Goal: Use online tool/utility

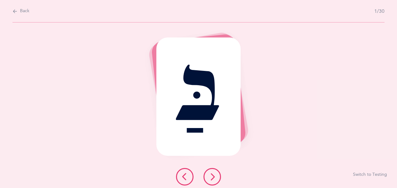
click at [218, 174] on button at bounding box center [211, 176] width 17 height 17
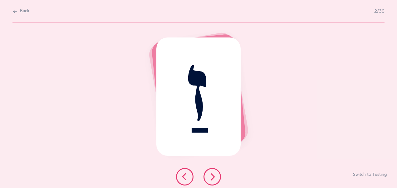
click at [218, 174] on button at bounding box center [211, 176] width 17 height 17
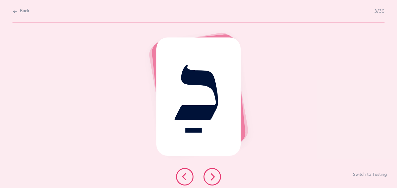
click at [218, 174] on button at bounding box center [211, 176] width 17 height 17
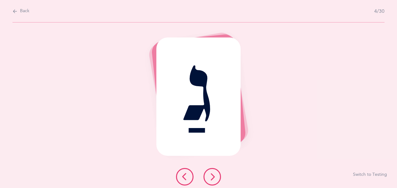
click at [218, 174] on button at bounding box center [211, 176] width 17 height 17
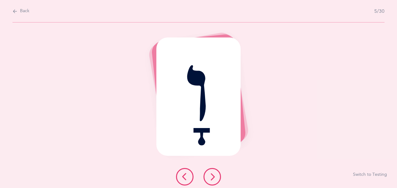
click at [218, 174] on button at bounding box center [211, 176] width 17 height 17
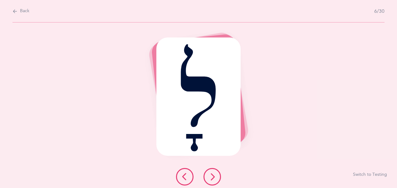
click at [218, 174] on button at bounding box center [211, 176] width 17 height 17
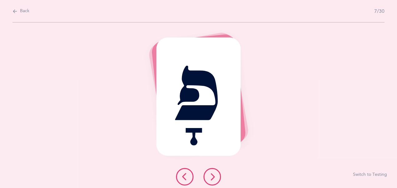
click at [218, 174] on button at bounding box center [211, 176] width 17 height 17
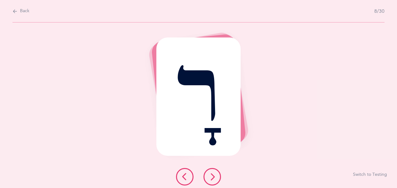
click at [218, 174] on button at bounding box center [211, 176] width 17 height 17
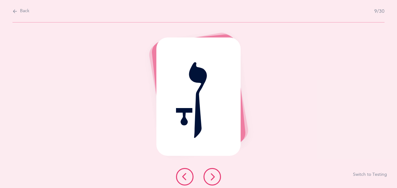
click at [218, 174] on button at bounding box center [211, 176] width 17 height 17
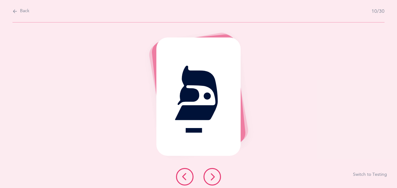
click at [218, 174] on button at bounding box center [211, 176] width 17 height 17
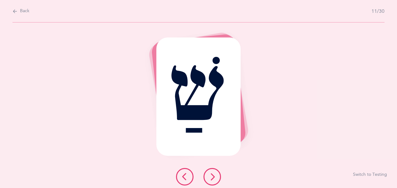
click at [218, 174] on button at bounding box center [211, 176] width 17 height 17
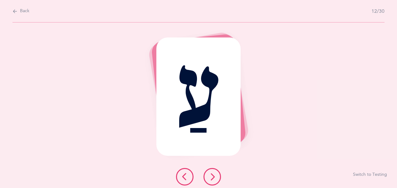
click at [218, 174] on button at bounding box center [211, 176] width 17 height 17
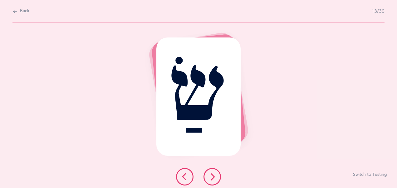
click at [218, 174] on button at bounding box center [211, 176] width 17 height 17
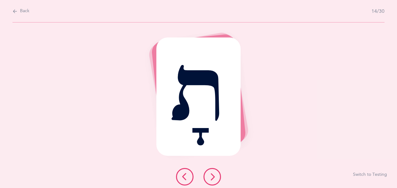
click at [218, 174] on button at bounding box center [211, 176] width 17 height 17
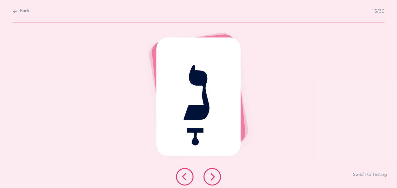
click at [218, 174] on button at bounding box center [211, 176] width 17 height 17
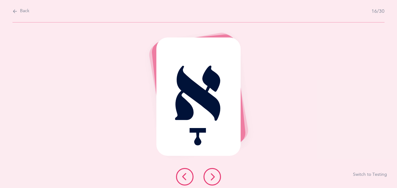
click at [218, 174] on button at bounding box center [211, 176] width 17 height 17
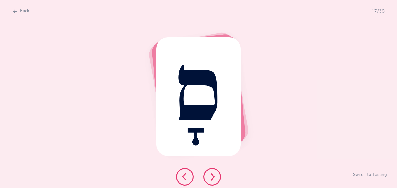
click at [218, 174] on button at bounding box center [211, 176] width 17 height 17
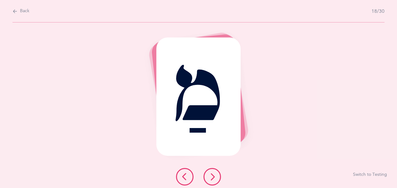
click at [218, 174] on button at bounding box center [211, 176] width 17 height 17
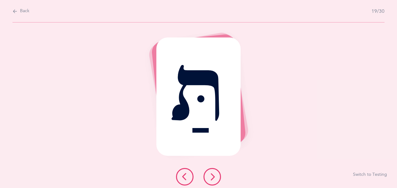
click at [218, 174] on button at bounding box center [211, 176] width 17 height 17
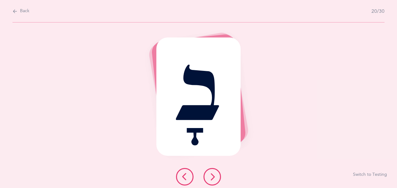
click at [218, 174] on button at bounding box center [211, 176] width 17 height 17
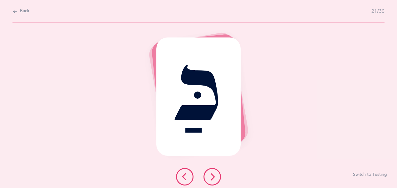
click at [218, 174] on button at bounding box center [211, 176] width 17 height 17
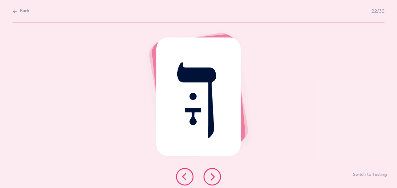
click at [218, 174] on button at bounding box center [211, 176] width 17 height 17
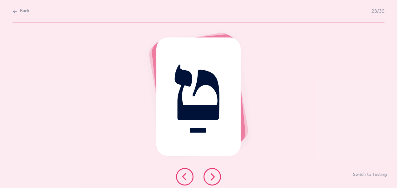
click at [218, 174] on button at bounding box center [211, 176] width 17 height 17
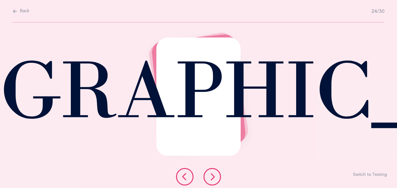
click at [218, 174] on button at bounding box center [211, 176] width 17 height 17
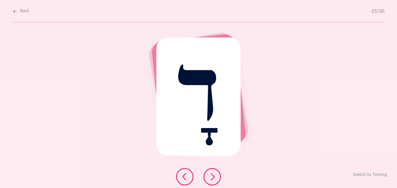
click at [218, 174] on button at bounding box center [211, 176] width 17 height 17
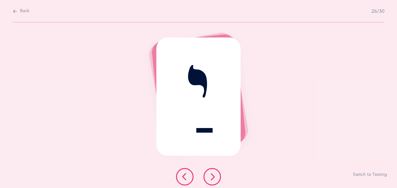
click at [218, 174] on button at bounding box center [211, 176] width 17 height 17
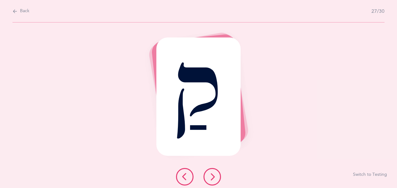
click at [218, 174] on button at bounding box center [211, 176] width 17 height 17
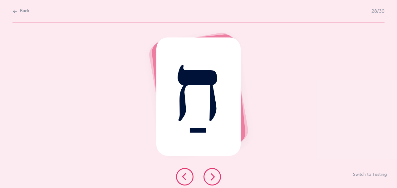
click at [218, 174] on button at bounding box center [211, 176] width 17 height 17
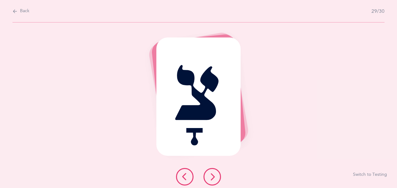
click at [207, 176] on button at bounding box center [211, 176] width 17 height 17
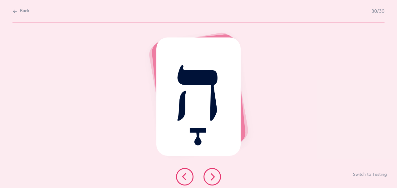
click at [207, 176] on button at bounding box center [211, 176] width 17 height 17
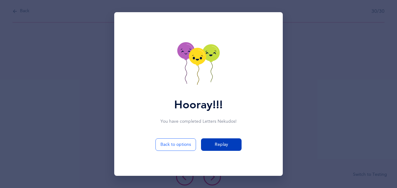
click at [223, 145] on span "Replay" at bounding box center [221, 144] width 13 height 7
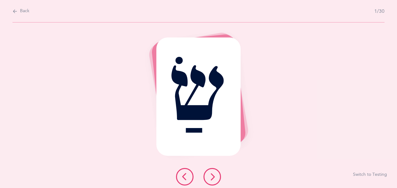
click at [214, 175] on icon at bounding box center [211, 176] width 7 height 7
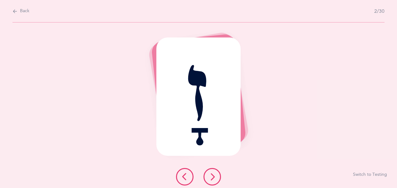
click at [214, 175] on icon at bounding box center [211, 176] width 7 height 7
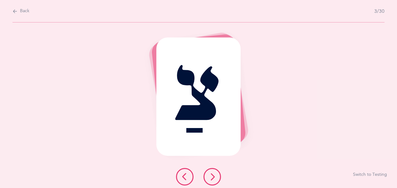
click at [214, 175] on icon at bounding box center [211, 176] width 7 height 7
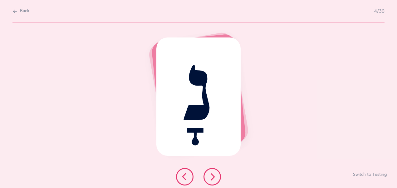
click at [214, 176] on icon at bounding box center [211, 176] width 7 height 7
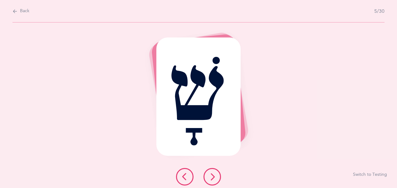
click at [214, 175] on icon at bounding box center [211, 176] width 7 height 7
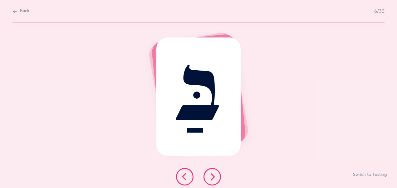
click at [215, 175] on icon at bounding box center [211, 176] width 7 height 7
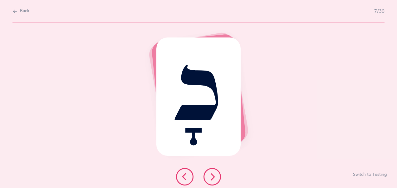
click at [215, 176] on icon at bounding box center [211, 176] width 7 height 7
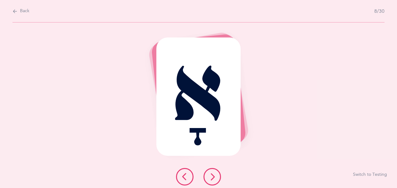
click at [215, 176] on icon at bounding box center [211, 176] width 7 height 7
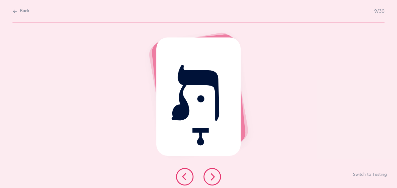
click at [215, 176] on icon at bounding box center [211, 176] width 7 height 7
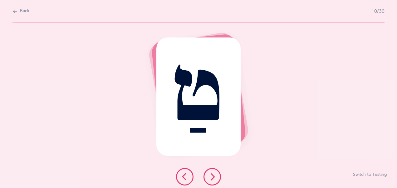
click at [215, 176] on icon at bounding box center [211, 176] width 7 height 7
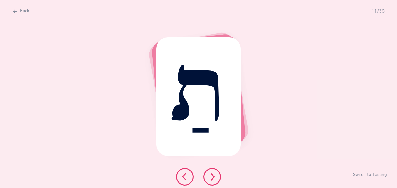
click at [215, 176] on icon at bounding box center [211, 176] width 7 height 7
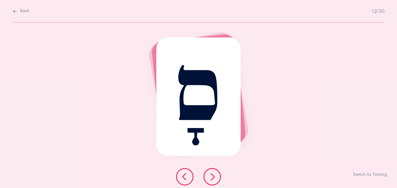
click at [214, 176] on icon at bounding box center [211, 176] width 7 height 7
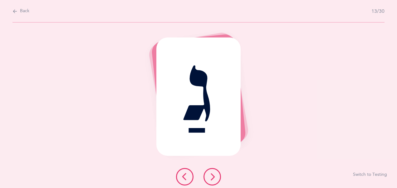
click at [213, 177] on icon at bounding box center [211, 176] width 7 height 7
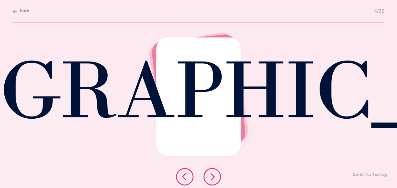
click at [213, 177] on icon at bounding box center [211, 176] width 7 height 7
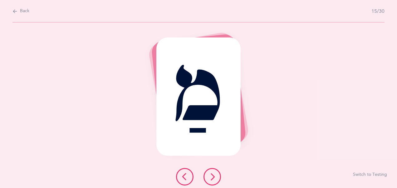
click at [189, 171] on button at bounding box center [184, 176] width 17 height 17
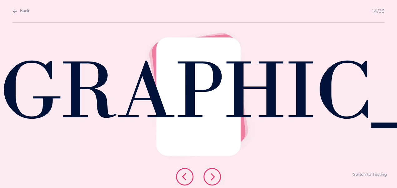
click at [189, 171] on button at bounding box center [184, 176] width 17 height 17
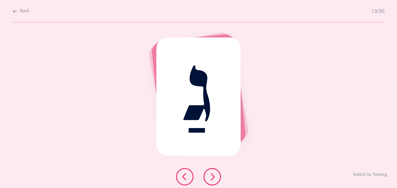
click at [211, 175] on icon at bounding box center [211, 176] width 7 height 7
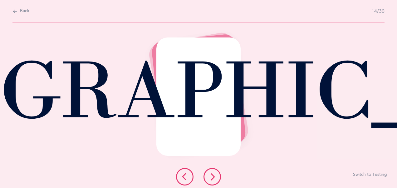
click at [211, 175] on icon at bounding box center [211, 176] width 7 height 7
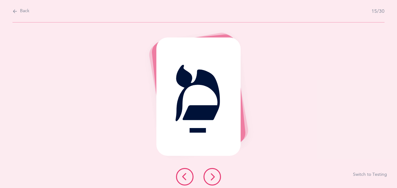
click at [211, 175] on icon at bounding box center [211, 176] width 7 height 7
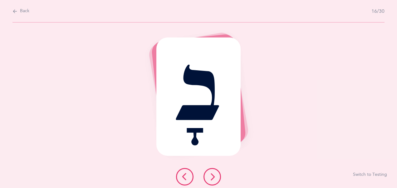
click at [211, 175] on icon at bounding box center [211, 176] width 7 height 7
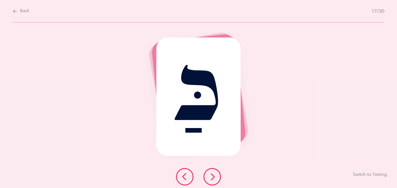
click at [211, 175] on icon at bounding box center [211, 176] width 7 height 7
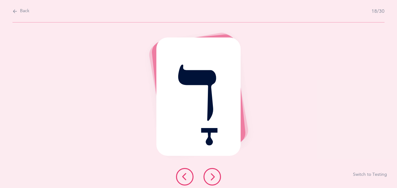
click at [211, 175] on icon at bounding box center [211, 176] width 7 height 7
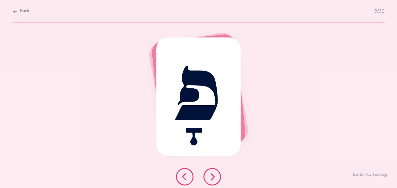
click at [211, 175] on icon at bounding box center [211, 176] width 7 height 7
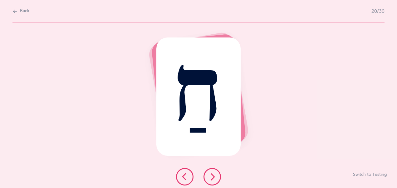
click at [211, 175] on icon at bounding box center [211, 176] width 7 height 7
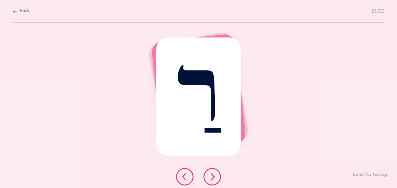
click at [211, 175] on icon at bounding box center [211, 176] width 7 height 7
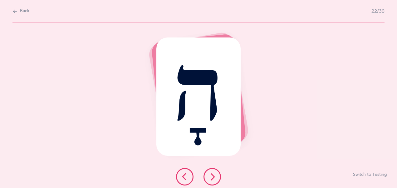
click at [211, 175] on icon at bounding box center [211, 176] width 7 height 7
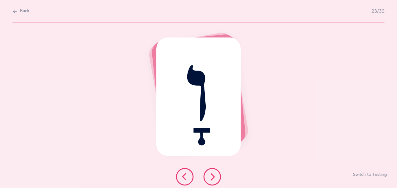
click at [211, 175] on icon at bounding box center [211, 176] width 7 height 7
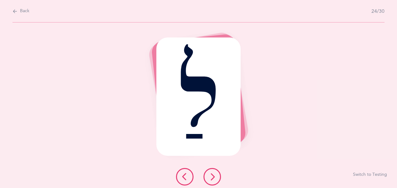
click at [211, 175] on icon at bounding box center [211, 176] width 7 height 7
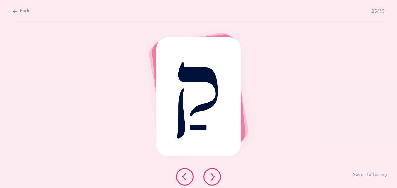
click at [211, 175] on icon at bounding box center [211, 176] width 7 height 7
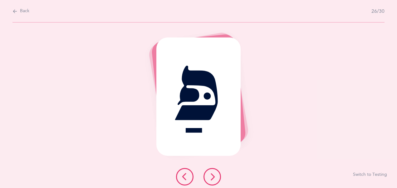
click at [211, 175] on icon at bounding box center [211, 176] width 7 height 7
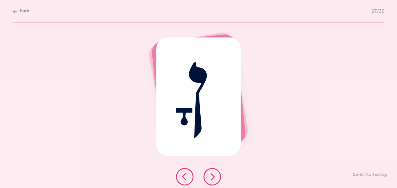
click at [211, 175] on icon at bounding box center [211, 176] width 7 height 7
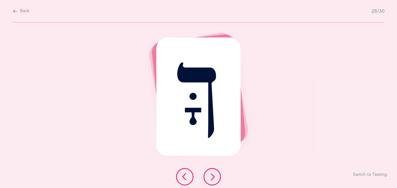
click at [211, 175] on icon at bounding box center [211, 176] width 7 height 7
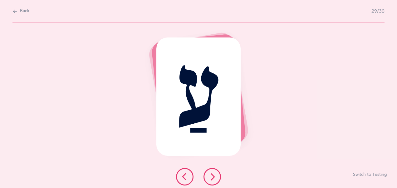
click at [211, 175] on icon at bounding box center [211, 176] width 7 height 7
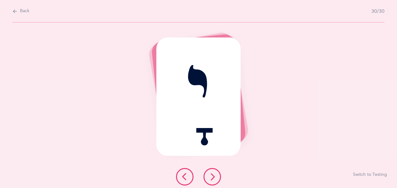
click at [211, 175] on icon at bounding box center [211, 176] width 7 height 7
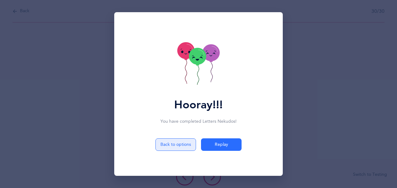
click at [179, 150] on button "Back to options" at bounding box center [175, 144] width 41 height 12
select select "4"
select select "27"
select select "28"
select select "single"
